Goal: Task Accomplishment & Management: Complete application form

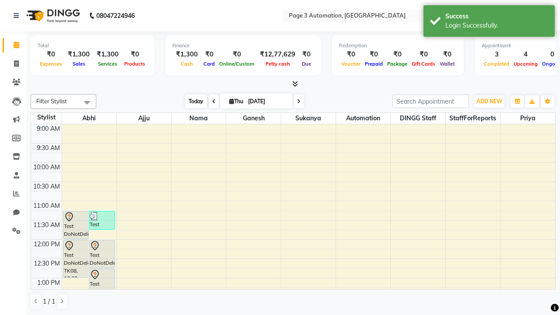
click at [192, 101] on span "Today" at bounding box center [196, 101] width 22 height 14
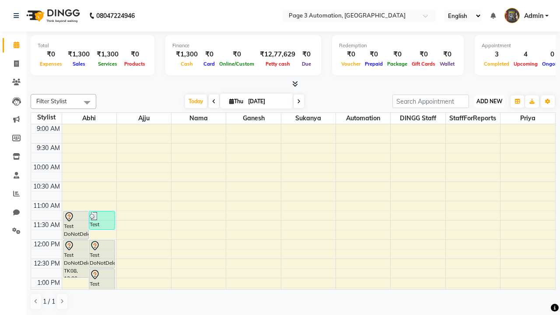
click at [489, 101] on span "ADD NEW" at bounding box center [489, 101] width 26 height 7
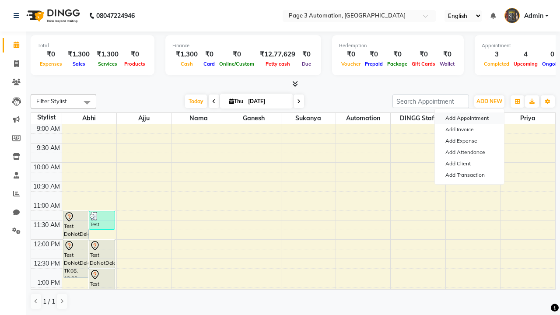
click at [469, 118] on button "Add Appointment" at bounding box center [469, 117] width 69 height 11
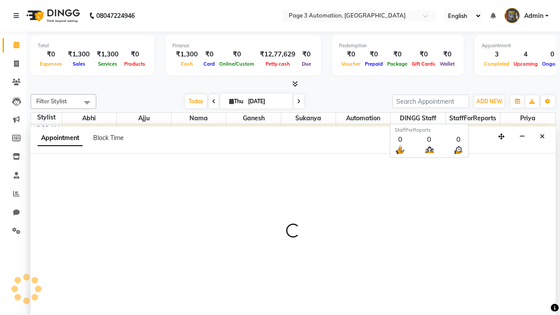
select select "tentative"
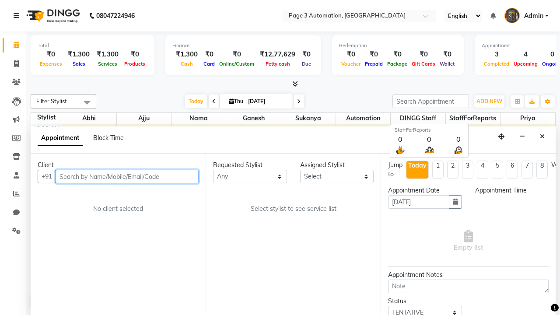
select select "600"
type input "8192346578"
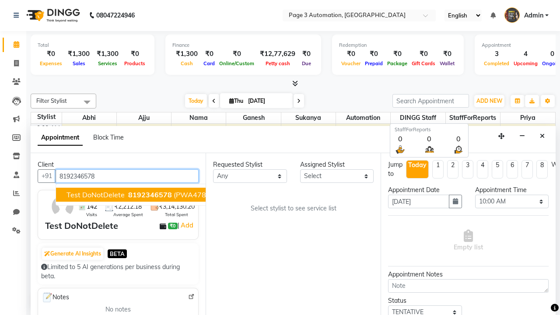
click at [128, 195] on span "8192346578" at bounding box center [150, 194] width 44 height 9
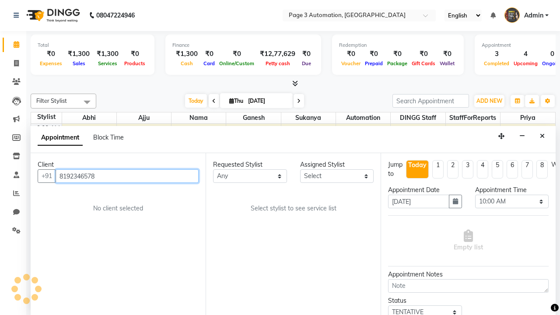
scroll to position [0, 0]
select select "711"
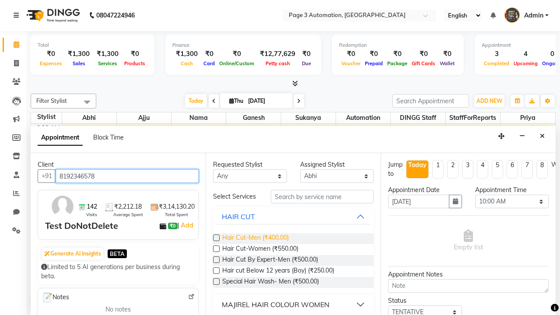
type input "8192346578"
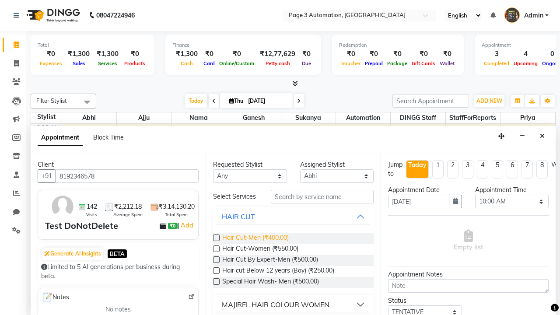
click at [255, 238] on span "Hair Cut-Men (₹400.00)" at bounding box center [255, 238] width 66 height 11
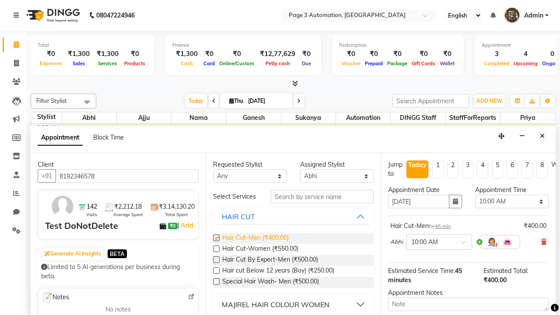
checkbox input "false"
click at [87, 102] on span at bounding box center [86, 102] width 17 height 17
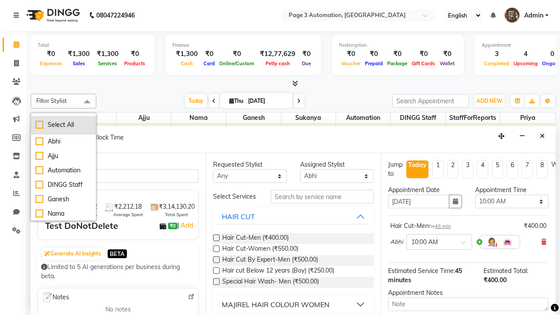
click at [63, 125] on div "Select All" at bounding box center [63, 124] width 56 height 9
checkbox input "true"
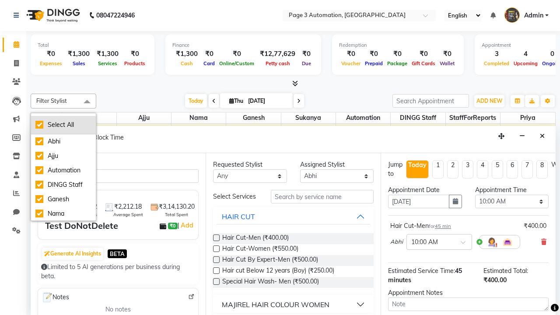
checkbox input "true"
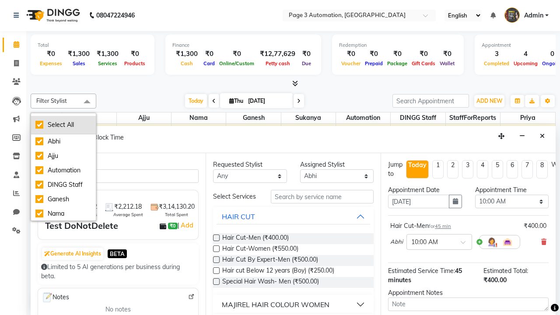
checkbox input "true"
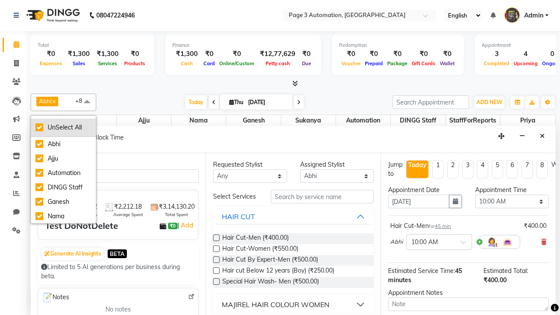
click at [63, 127] on div "UnSelect All" at bounding box center [63, 127] width 56 height 9
checkbox input "false"
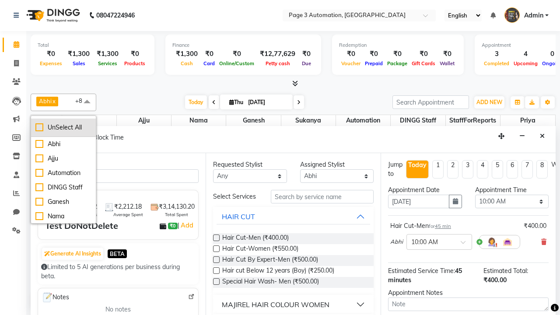
checkbox input "false"
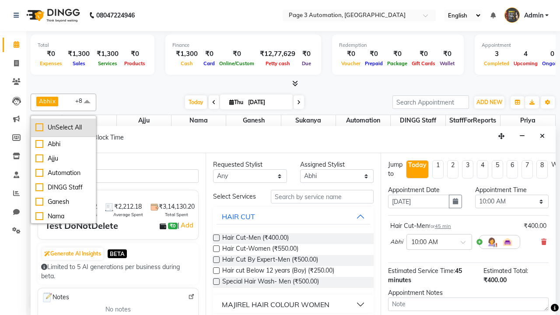
checkbox input "false"
